Goal: Information Seeking & Learning: Find specific fact

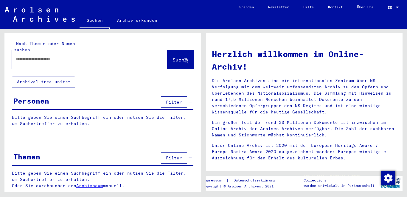
click at [55, 57] on div at bounding box center [81, 58] width 138 height 13
click at [49, 56] on input "text" at bounding box center [82, 59] width 134 height 6
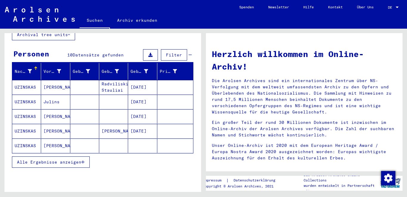
scroll to position [66, 0]
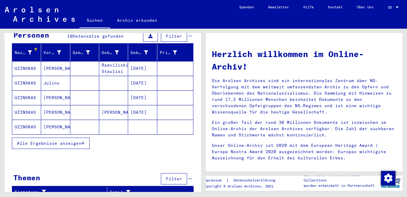
click at [57, 140] on span "Alle Ergebnisse anzeigen" at bounding box center [49, 142] width 64 height 5
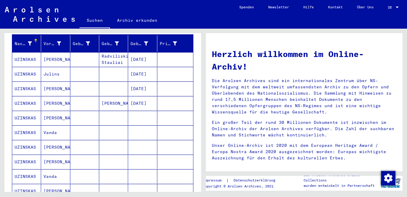
scroll to position [0, 0]
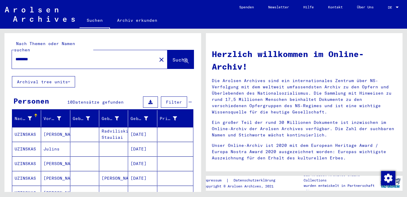
click at [73, 56] on input "********" at bounding box center [82, 59] width 134 height 6
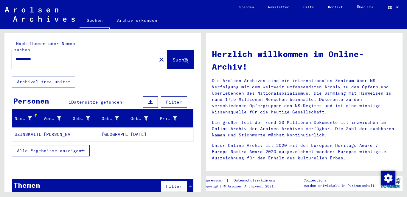
click at [28, 129] on mat-cell "UZINSKAITE" at bounding box center [26, 134] width 29 height 14
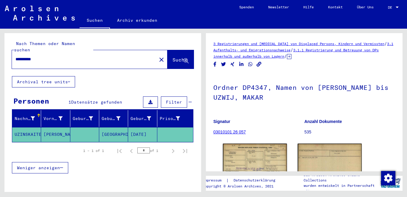
click at [63, 56] on input "**********" at bounding box center [84, 59] width 138 height 6
click at [174, 57] on span "Suche" at bounding box center [179, 60] width 15 height 6
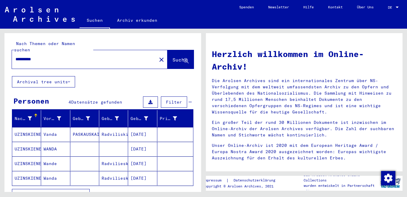
click at [25, 129] on mat-cell "UZINSKIENE" at bounding box center [26, 134] width 29 height 14
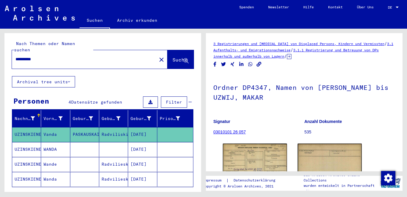
click at [29, 142] on mat-cell "UZINSKIENE" at bounding box center [26, 149] width 29 height 15
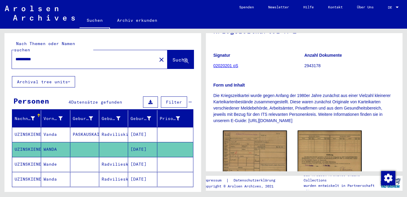
scroll to position [100, 0]
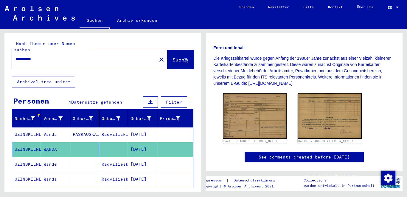
click at [28, 159] on mat-cell "UZINSKIENE" at bounding box center [26, 164] width 29 height 15
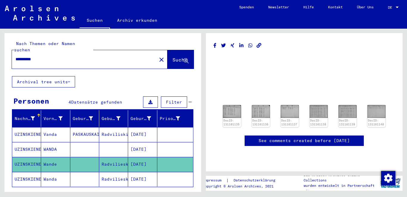
click at [31, 174] on icon at bounding box center [24, 173] width 15 height 24
click at [31, 162] on icon at bounding box center [24, 173] width 15 height 24
click at [31, 174] on icon at bounding box center [24, 173] width 15 height 24
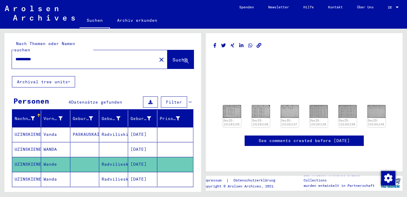
click at [31, 143] on mat-cell "UZINSKIENE" at bounding box center [26, 149] width 29 height 15
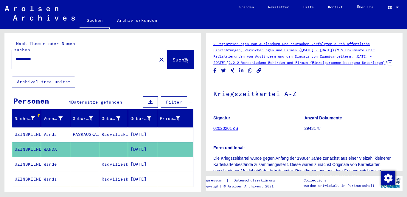
click at [31, 172] on icon at bounding box center [24, 173] width 15 height 24
click at [31, 157] on mat-cell "UZINSKIENE" at bounding box center [26, 164] width 29 height 15
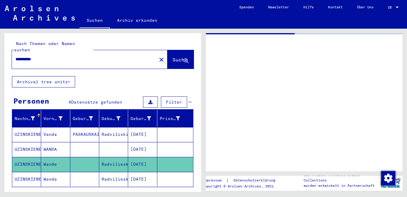
click at [77, 56] on input "**********" at bounding box center [84, 59] width 138 height 6
type input "**********"
click at [173, 57] on span "Suche" at bounding box center [179, 60] width 15 height 6
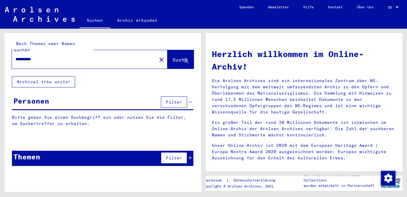
click at [173, 57] on span "Suche" at bounding box center [179, 60] width 15 height 6
click at [90, 56] on input "**********" at bounding box center [82, 59] width 134 height 6
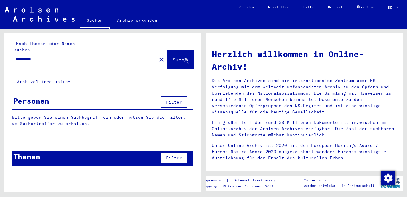
click at [90, 56] on input "**********" at bounding box center [82, 59] width 134 height 6
type input "********"
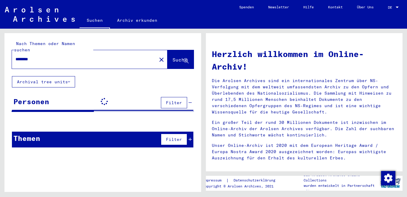
click at [172, 57] on span "Suche" at bounding box center [179, 60] width 15 height 6
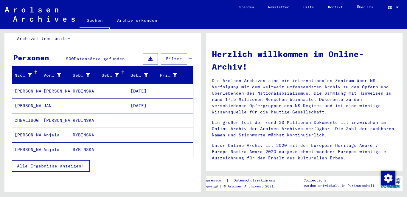
scroll to position [44, 0]
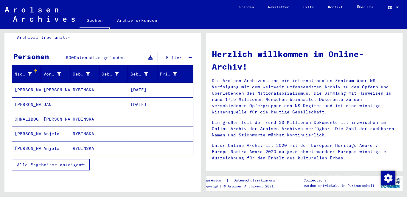
click at [24, 83] on mat-cell "[PERSON_NAME]" at bounding box center [26, 90] width 29 height 14
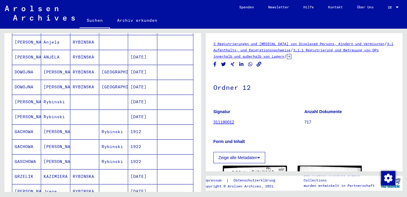
scroll to position [155, 0]
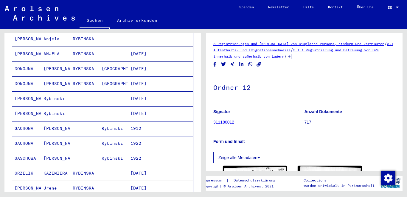
click at [24, 122] on mat-cell "GACHOWA" at bounding box center [26, 128] width 29 height 15
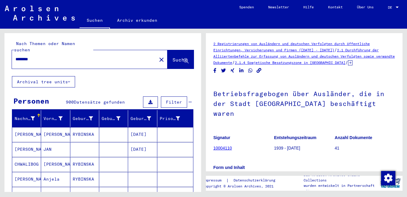
click at [181, 99] on span "Filter" at bounding box center [174, 101] width 16 height 5
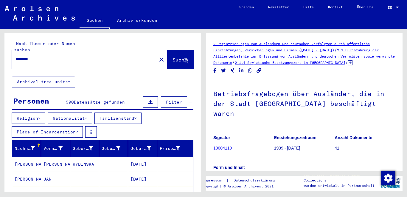
click at [73, 128] on button "Place of Incarceration" at bounding box center [47, 131] width 71 height 11
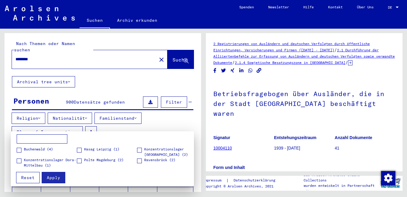
click at [81, 150] on span at bounding box center [79, 149] width 5 height 5
click at [81, 160] on span at bounding box center [79, 160] width 5 height 5
click at [141, 163] on span at bounding box center [139, 160] width 5 height 5
click at [139, 150] on span at bounding box center [139, 149] width 5 height 5
click at [17, 150] on span at bounding box center [19, 149] width 5 height 5
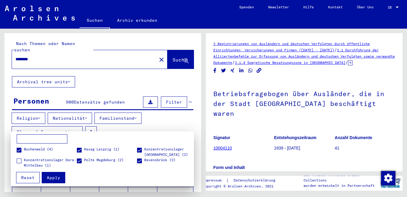
click at [18, 161] on span at bounding box center [19, 160] width 5 height 5
click at [54, 178] on span "Apply" at bounding box center [53, 177] width 13 height 5
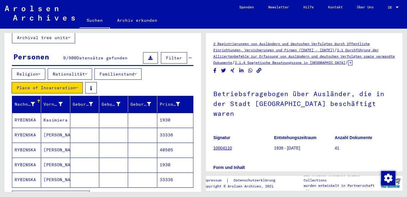
scroll to position [44, 0]
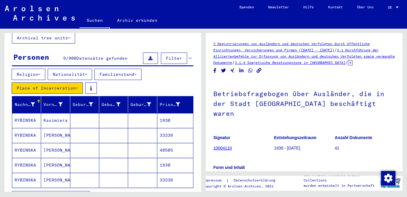
click at [27, 116] on mat-cell "RYBINSKA" at bounding box center [26, 120] width 29 height 15
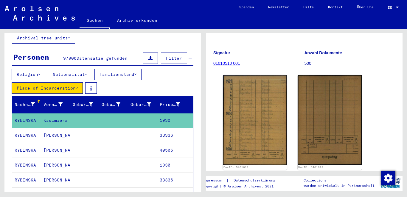
scroll to position [54, 0]
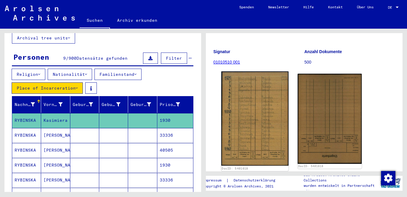
click at [256, 103] on img at bounding box center [254, 118] width 67 height 94
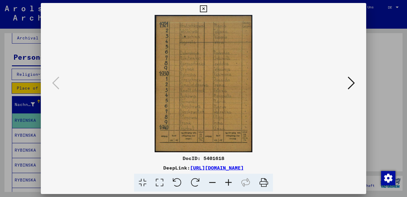
click at [350, 81] on icon at bounding box center [351, 83] width 7 height 14
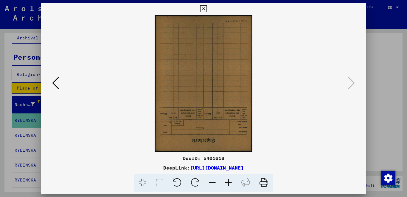
click at [207, 10] on icon at bounding box center [203, 8] width 7 height 7
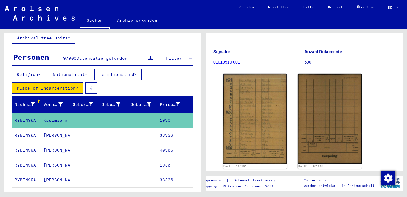
click at [25, 129] on mat-cell "RYBINSKA" at bounding box center [26, 135] width 29 height 15
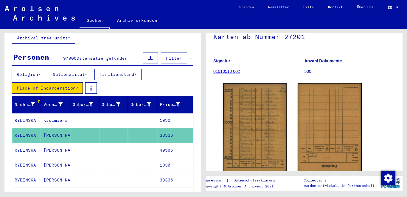
scroll to position [46, 0]
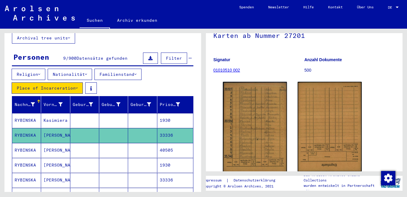
click at [30, 143] on mat-cell "RYBINSKA" at bounding box center [26, 150] width 29 height 15
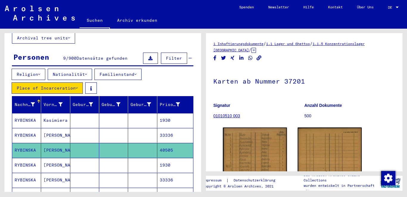
click at [30, 158] on mat-cell "RYBINSKA" at bounding box center [26, 165] width 29 height 15
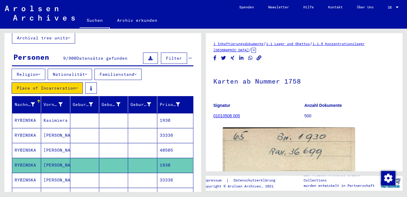
click at [30, 167] on icon at bounding box center [24, 173] width 15 height 24
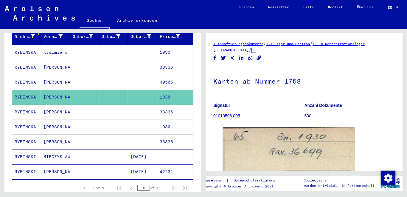
scroll to position [113, 0]
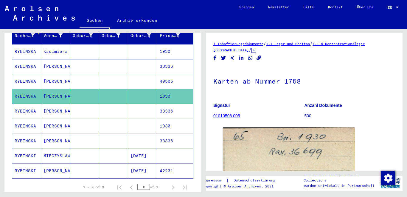
click at [25, 165] on icon at bounding box center [24, 173] width 15 height 24
click at [25, 150] on mat-cell "RYBINSKI" at bounding box center [26, 155] width 29 height 15
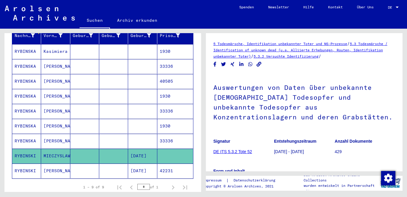
scroll to position [146, 0]
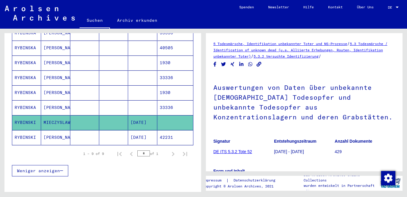
click at [27, 131] on mat-cell "RYBINSKI" at bounding box center [26, 137] width 29 height 15
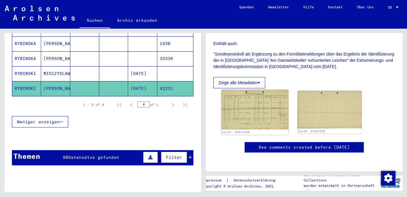
scroll to position [178, 0]
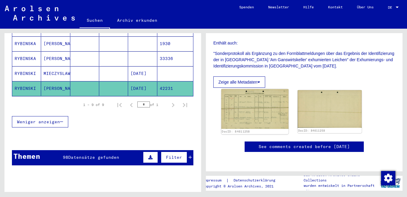
click at [262, 108] on img at bounding box center [254, 109] width 67 height 40
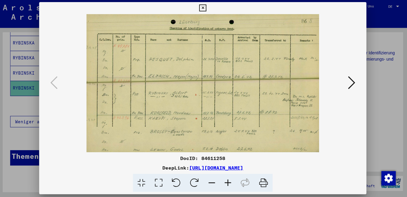
click at [207, 9] on icon at bounding box center [203, 8] width 7 height 7
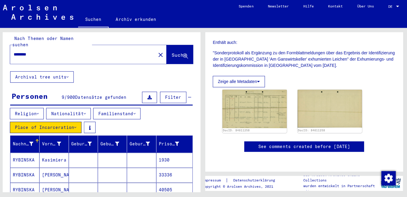
scroll to position [0, 0]
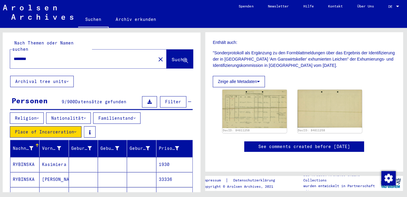
click at [91, 57] on div "********" at bounding box center [82, 58] width 141 height 13
click at [84, 56] on input "********" at bounding box center [84, 59] width 138 height 6
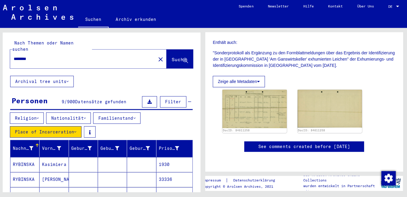
click at [84, 56] on input "********" at bounding box center [84, 59] width 138 height 6
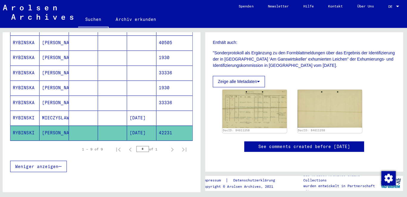
scroll to position [151, 0]
click at [54, 110] on mat-cell "MIECZYSLAW" at bounding box center [55, 117] width 29 height 15
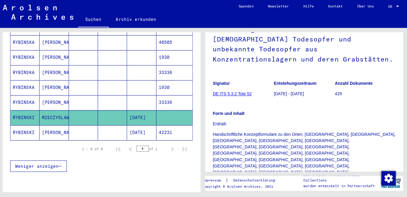
scroll to position [135, 0]
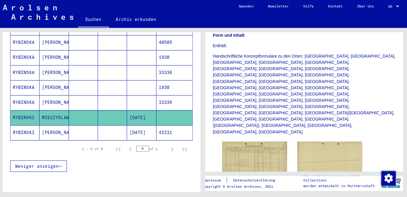
click at [55, 95] on mat-cell "[PERSON_NAME]" at bounding box center [55, 102] width 29 height 15
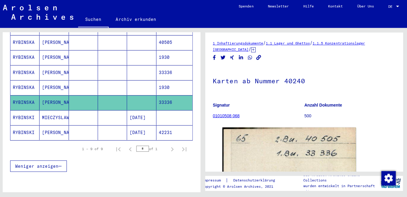
click at [268, 104] on p "Signatur" at bounding box center [258, 105] width 91 height 6
